Goal: Navigation & Orientation: Find specific page/section

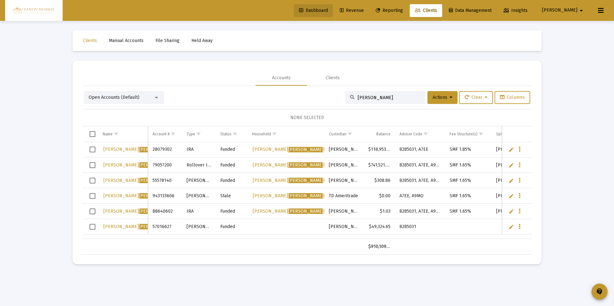
click at [328, 9] on span "Dashboard" at bounding box center [313, 10] width 29 height 5
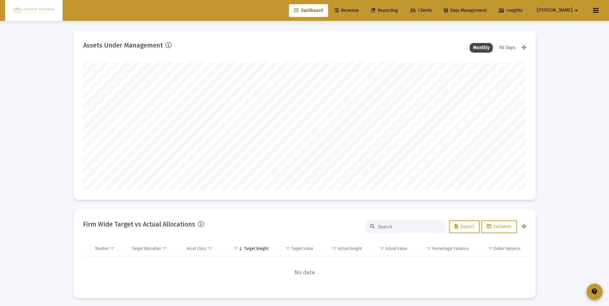
scroll to position [128, 207]
click at [359, 8] on span "Revenue" at bounding box center [347, 10] width 24 height 5
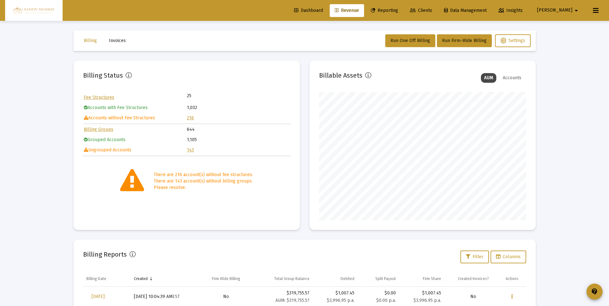
click at [323, 8] on span "Dashboard" at bounding box center [308, 10] width 29 height 5
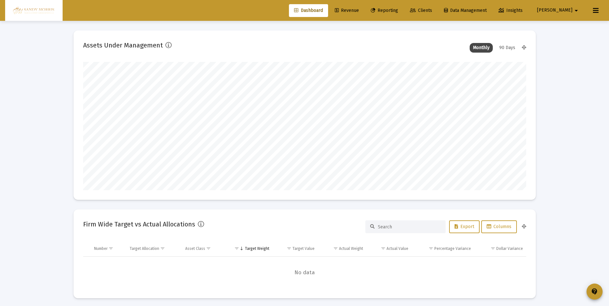
scroll to position [128, 239]
click at [359, 9] on span "Revenue" at bounding box center [347, 10] width 24 height 5
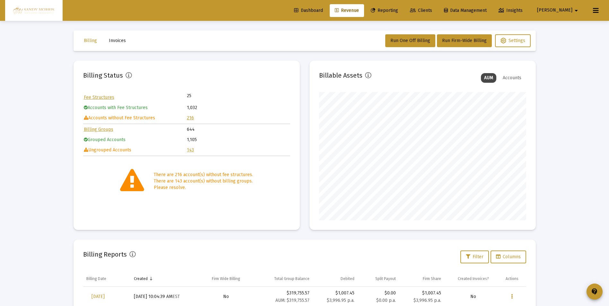
click at [323, 8] on span "Dashboard" at bounding box center [308, 10] width 29 height 5
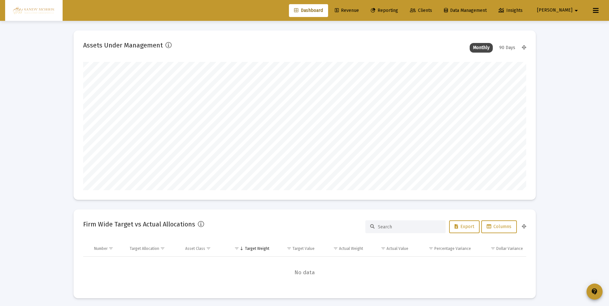
click at [574, 9] on mat-icon "arrow_drop_down" at bounding box center [577, 10] width 8 height 13
click at [571, 43] on button "Logout" at bounding box center [573, 42] width 38 height 15
